Goal: Navigation & Orientation: Find specific page/section

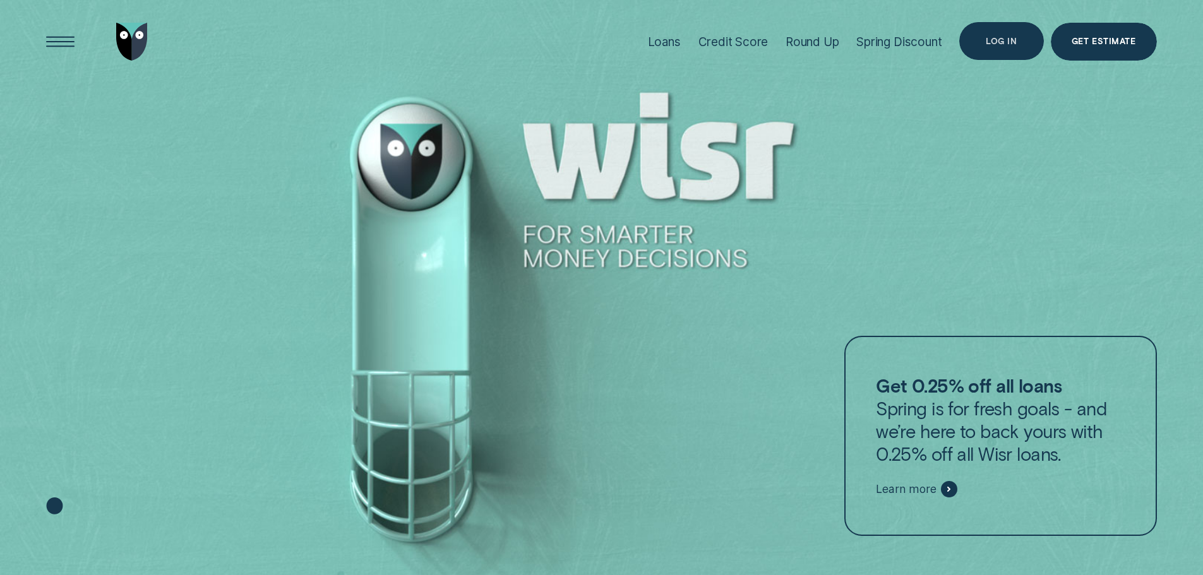
click at [976, 37] on div "Log in" at bounding box center [1001, 41] width 84 height 38
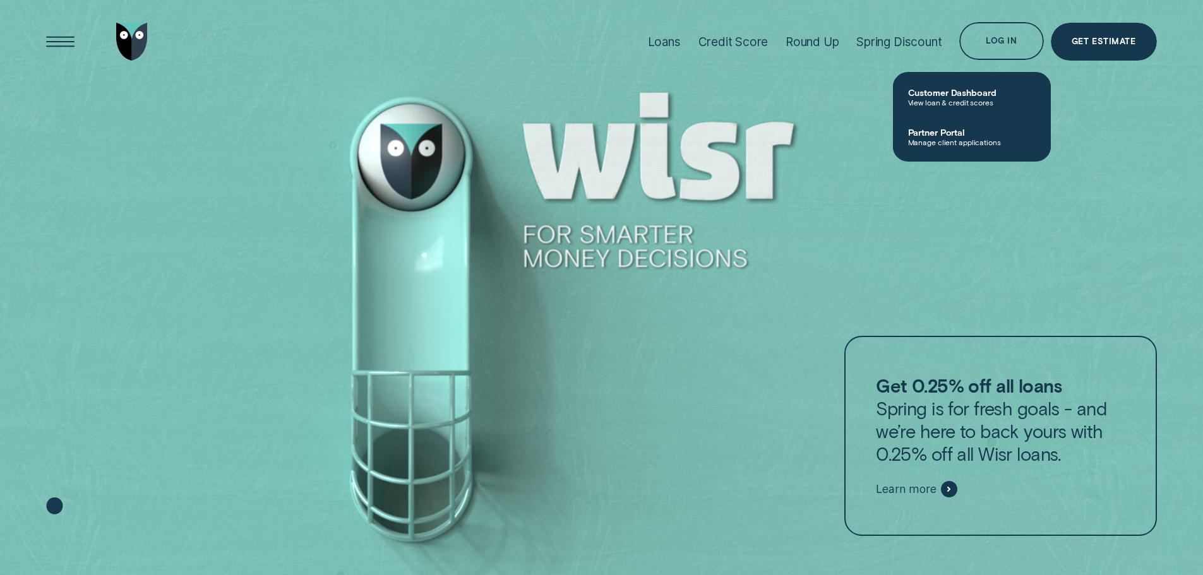
click at [974, 149] on link "Partner Portal Manage client applications" at bounding box center [972, 137] width 158 height 40
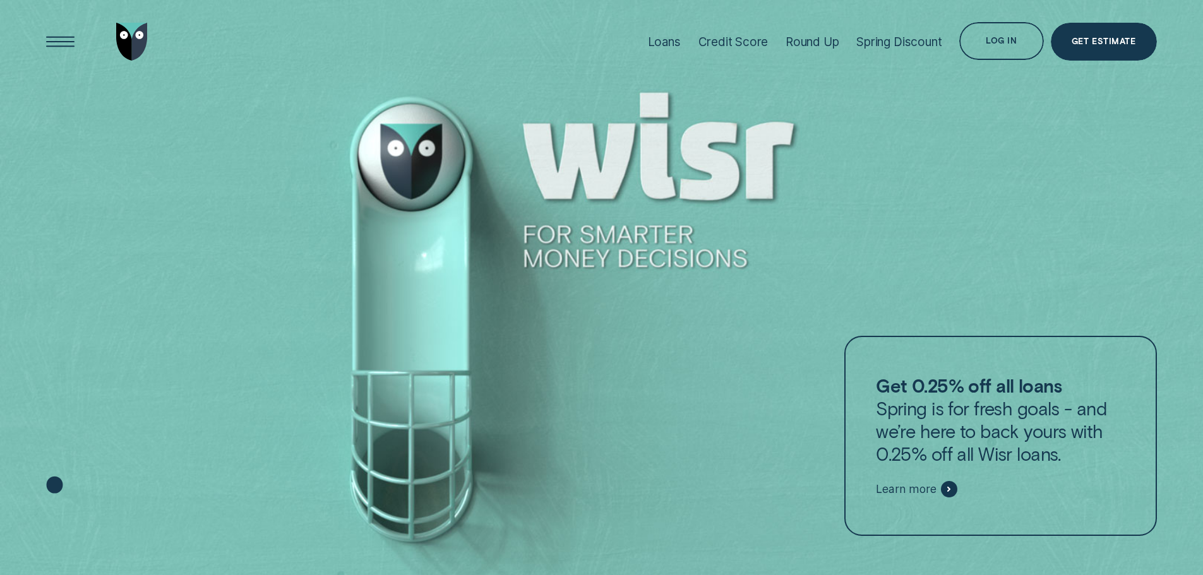
click at [1000, 39] on div "Log in" at bounding box center [1001, 43] width 31 height 8
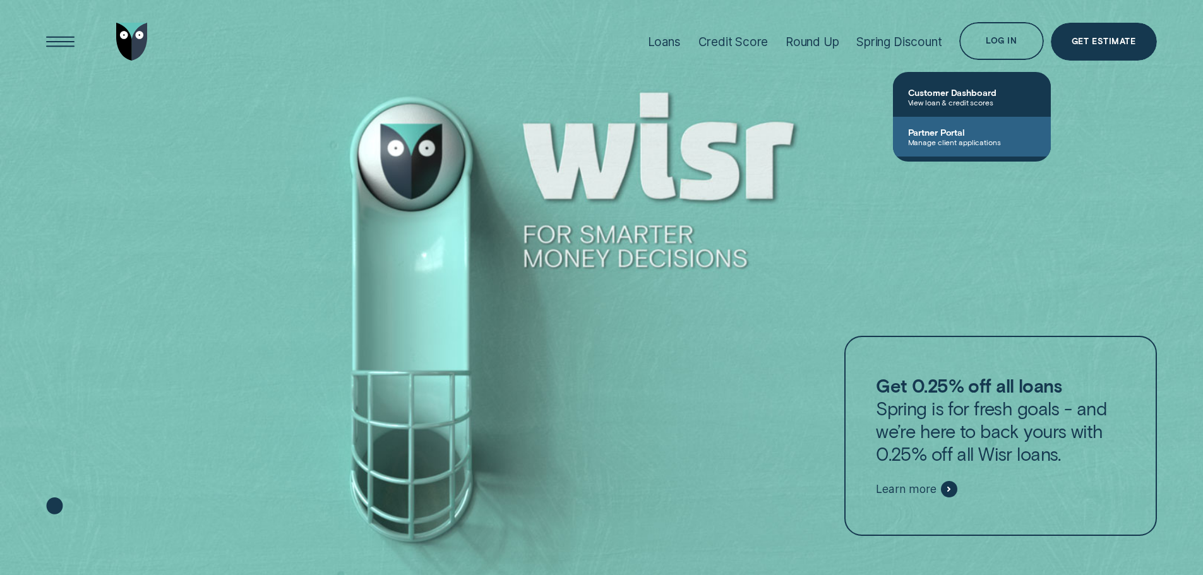
click at [989, 128] on span "Partner Portal" at bounding box center [972, 132] width 128 height 11
